Goal: Find specific page/section: Find specific page/section

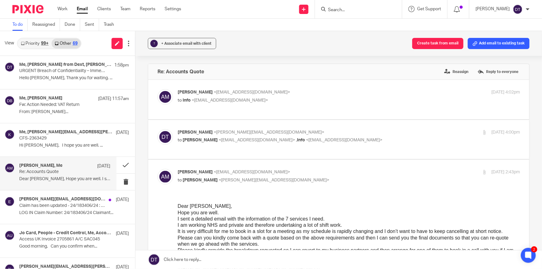
click at [345, 9] on input "Search" at bounding box center [356, 10] width 56 height 6
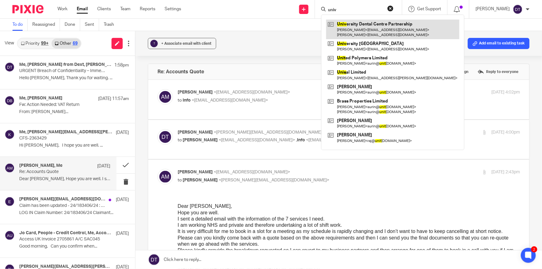
type input "univ"
click at [374, 39] on link at bounding box center [392, 29] width 133 height 19
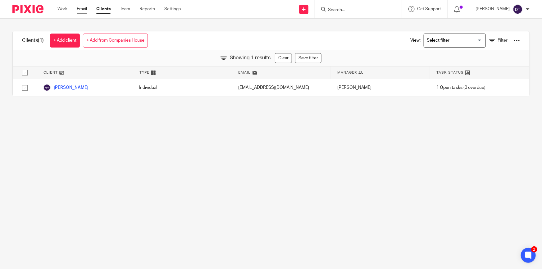
click at [81, 8] on link "Email" at bounding box center [82, 9] width 10 height 6
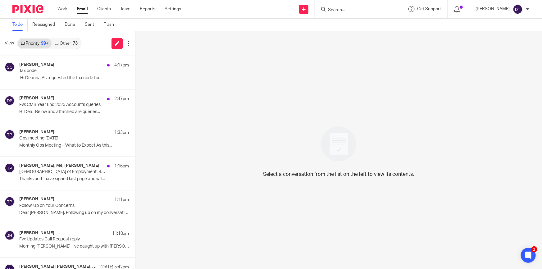
click at [331, 10] on input "Search" at bounding box center [356, 10] width 56 height 6
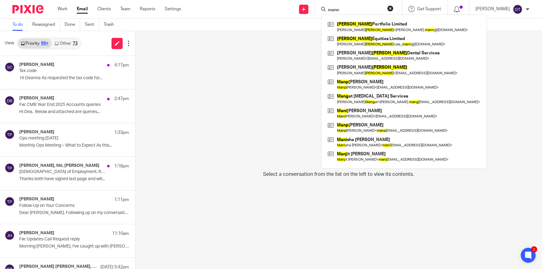
type input "mann"
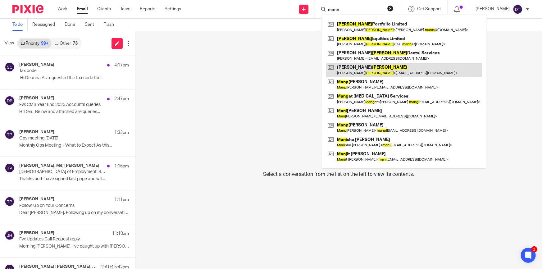
click at [353, 74] on link at bounding box center [404, 70] width 156 height 14
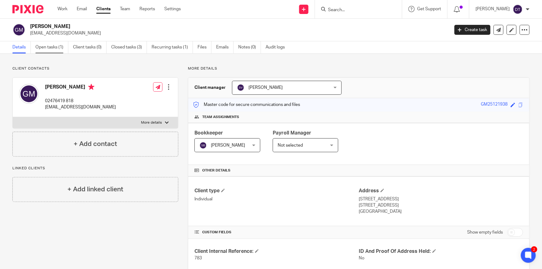
click at [45, 50] on link "Open tasks (1)" at bounding box center [51, 47] width 33 height 12
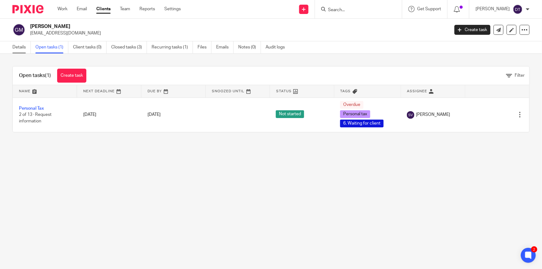
click at [21, 48] on link "Details" at bounding box center [21, 47] width 18 height 12
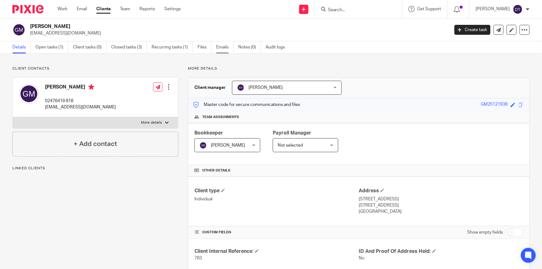
click at [218, 47] on link "Emails" at bounding box center [224, 47] width 17 height 12
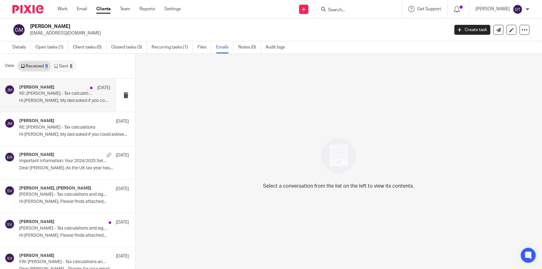
click at [69, 96] on p "RE: Mr Gurbachan Singh Mann - Tax calculations" at bounding box center [55, 93] width 73 height 5
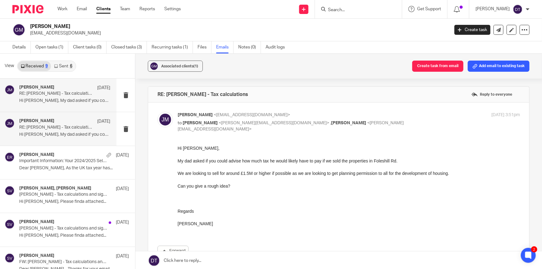
click at [56, 132] on p "Hi Shammi, My dad asked if you could advise..." at bounding box center [64, 134] width 91 height 5
click at [207, 47] on link "Files" at bounding box center [205, 47] width 14 height 12
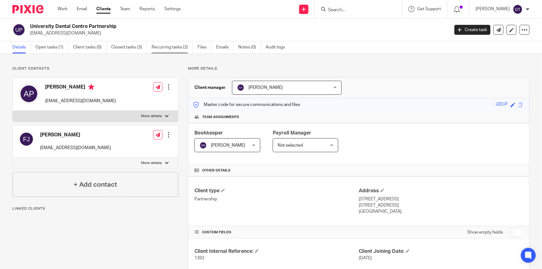
click at [157, 46] on link "Recurring tasks (2)" at bounding box center [172, 47] width 41 height 12
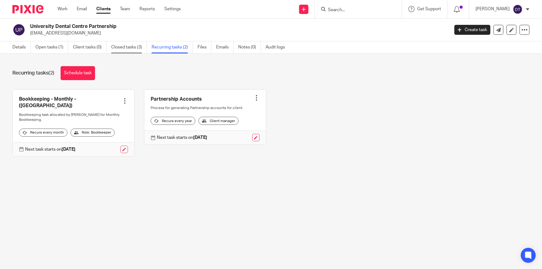
click at [118, 46] on link "Closed tasks (3)" at bounding box center [129, 47] width 36 height 12
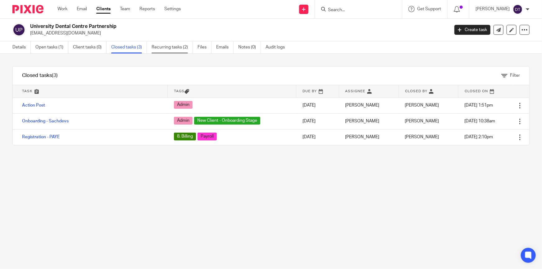
click at [171, 49] on link "Recurring tasks (2)" at bounding box center [172, 47] width 41 height 12
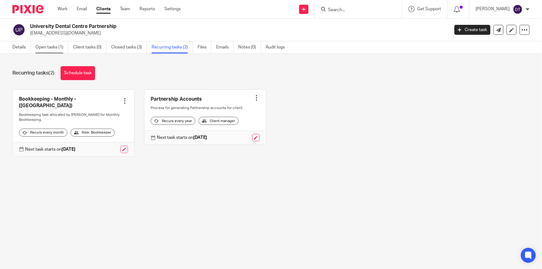
click at [51, 51] on link "Open tasks (1)" at bounding box center [51, 47] width 33 height 12
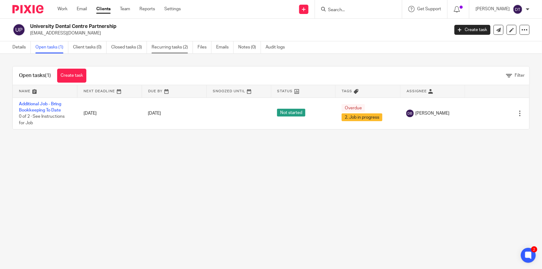
click at [168, 46] on link "Recurring tasks (2)" at bounding box center [172, 47] width 41 height 12
